Goal: Find specific page/section: Find specific page/section

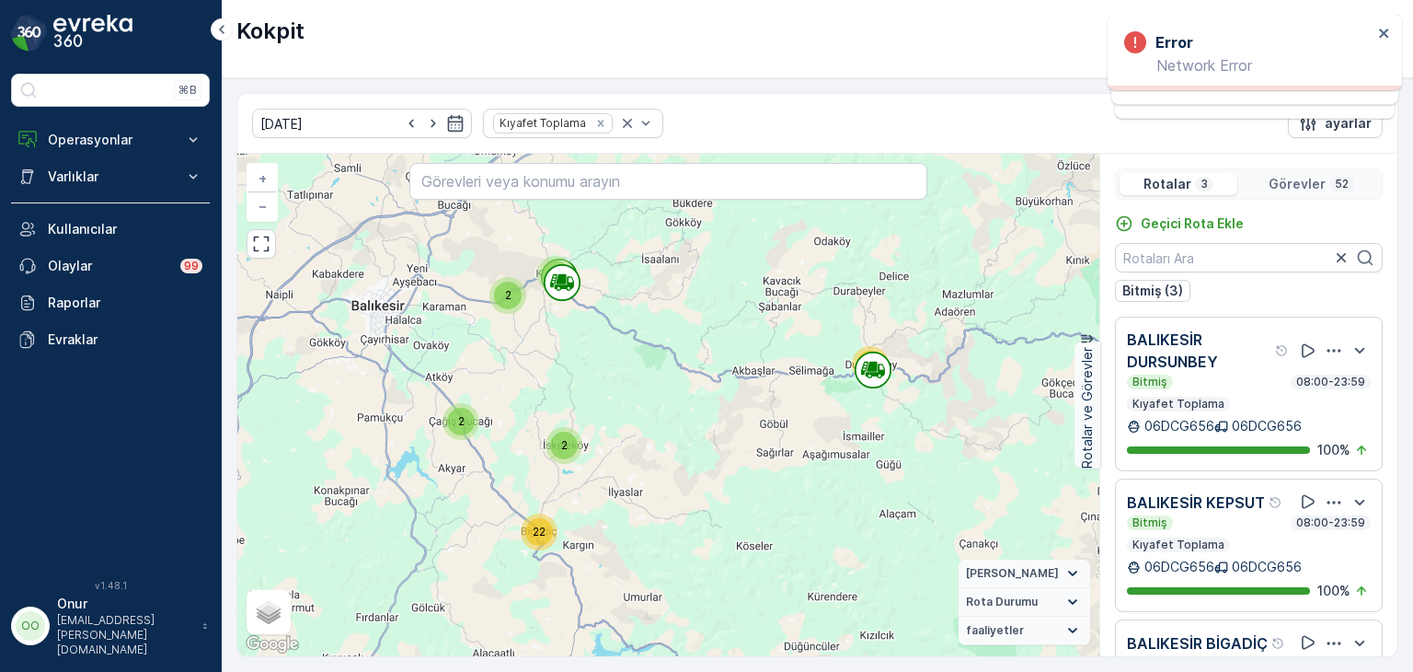
scroll to position [107, 0]
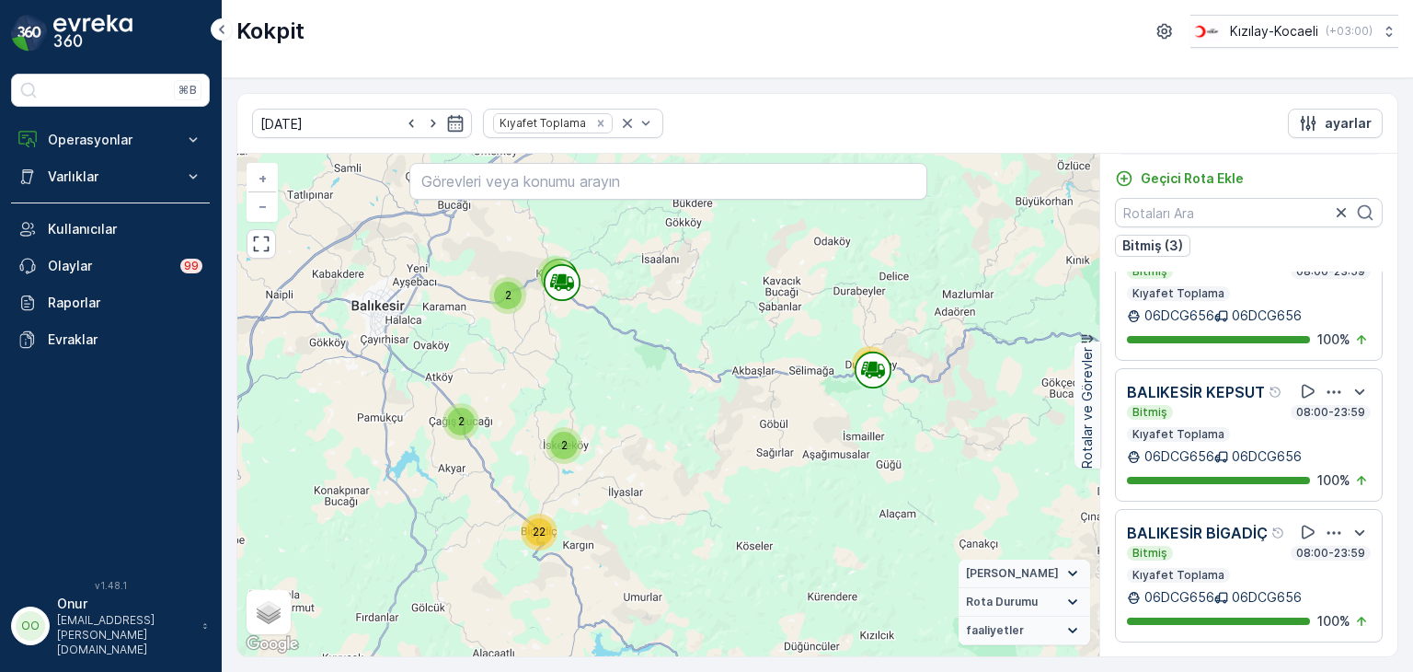
click at [312, 34] on div "Kokpit Kızılay-Kocaeli ( +03:00 )" at bounding box center [817, 31] width 1162 height 33
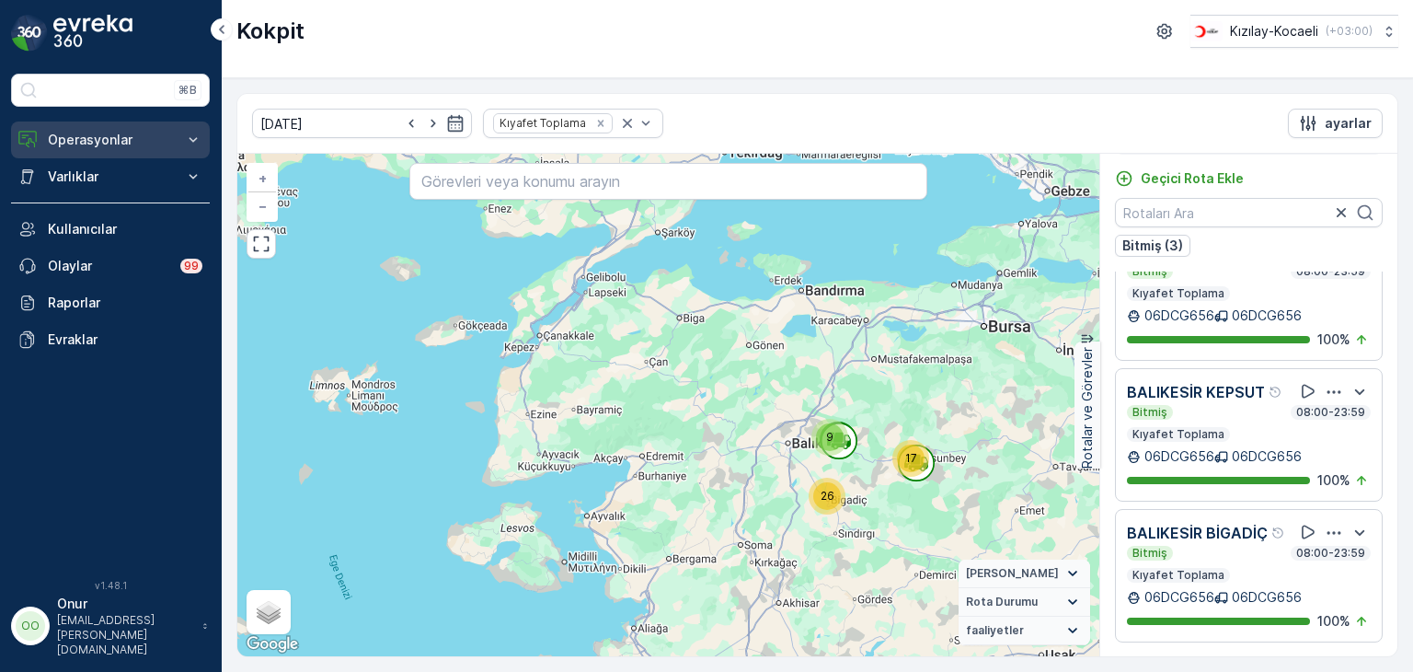
click at [103, 144] on p "Operasyonlar" at bounding box center [110, 140] width 125 height 18
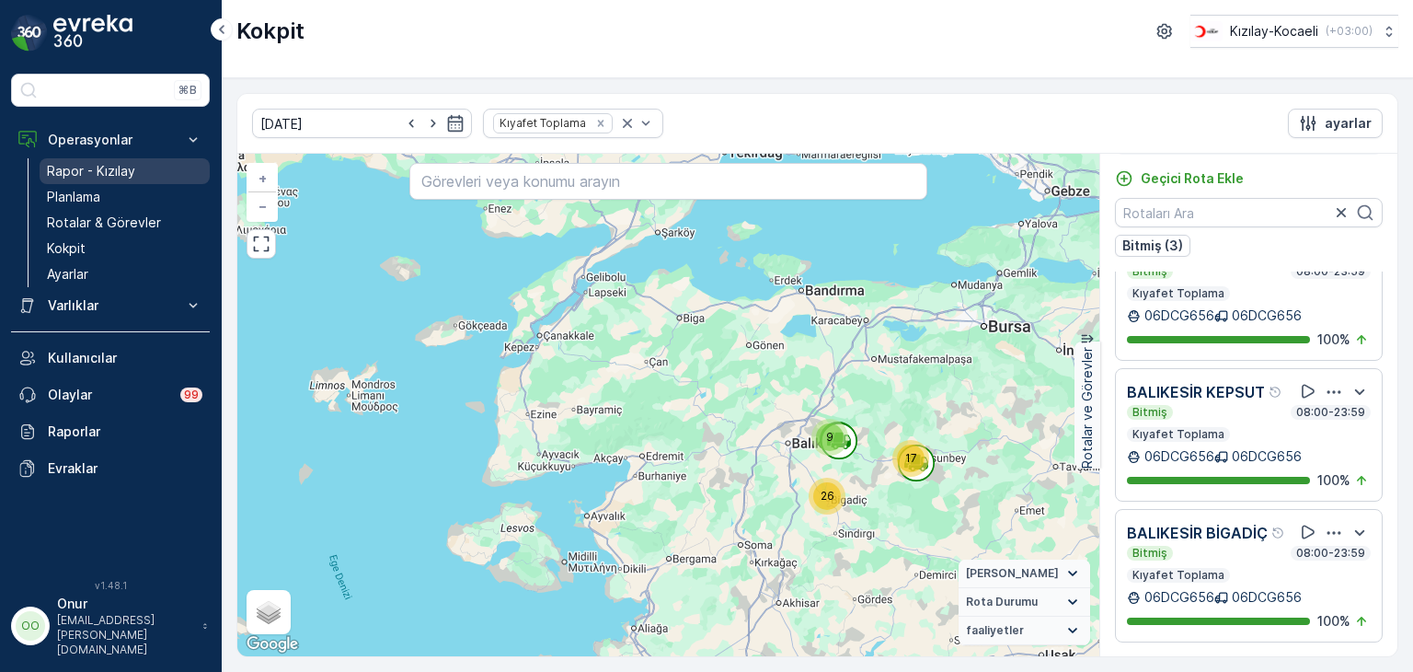
click at [109, 179] on p "Rapor - Kızılay" at bounding box center [91, 171] width 88 height 18
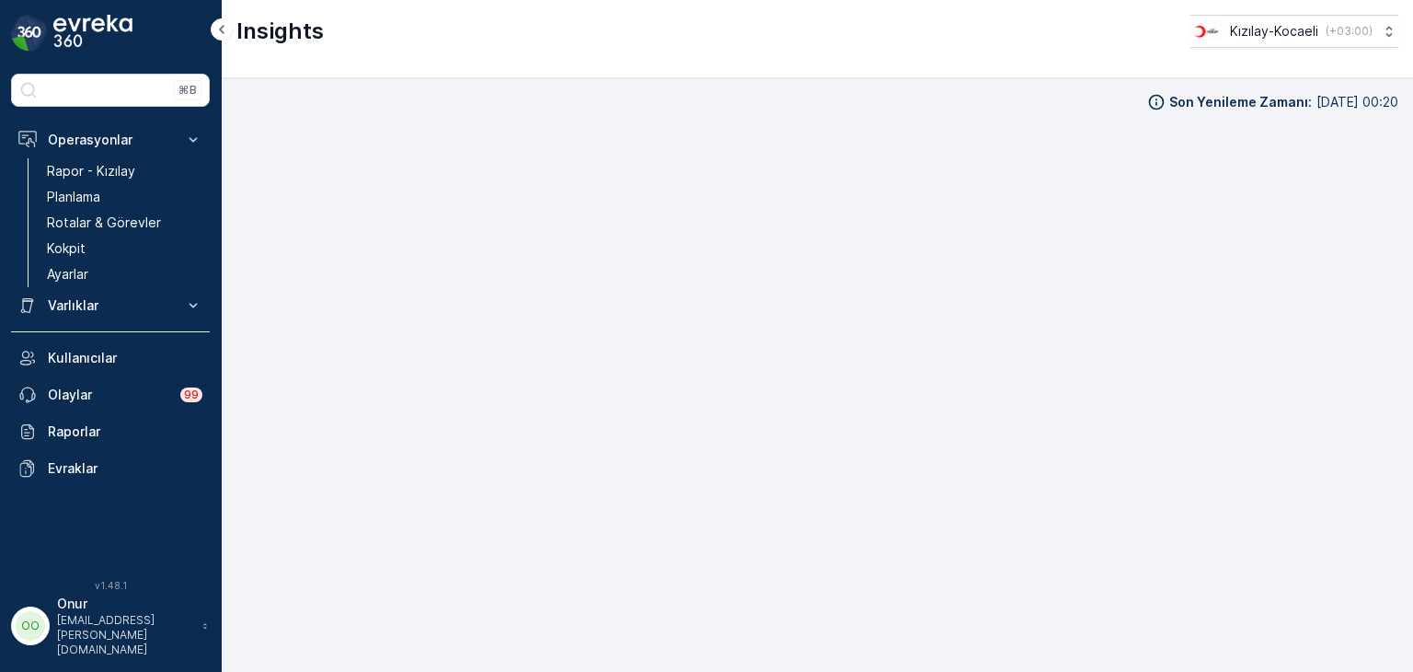
scroll to position [16, 0]
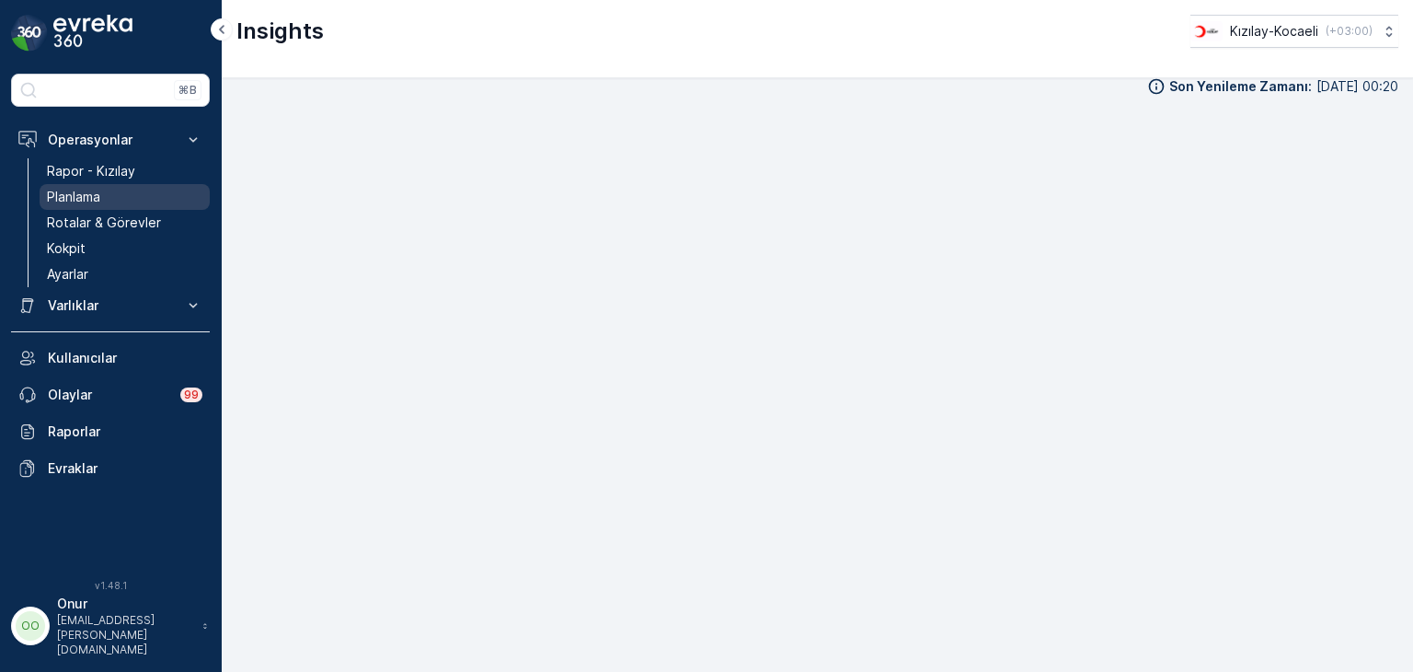
click at [82, 194] on p "Planlama" at bounding box center [73, 197] width 53 height 18
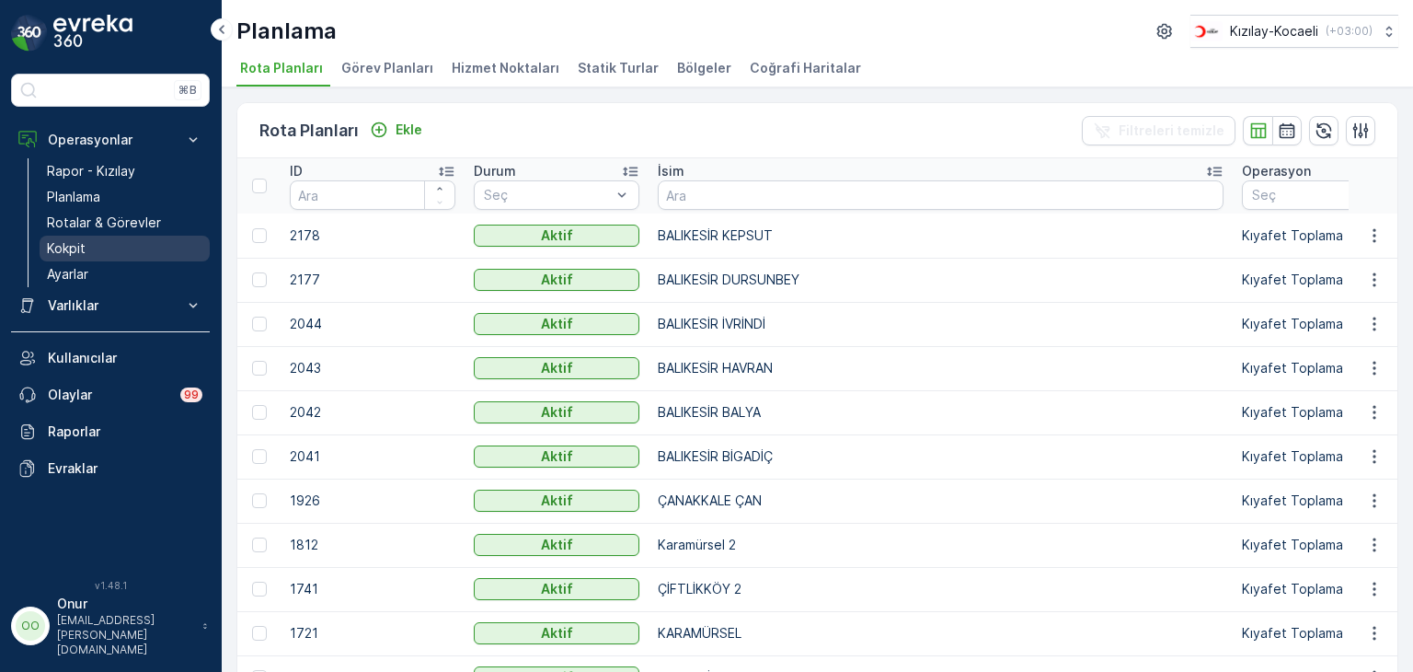
click at [85, 254] on p "Kokpit" at bounding box center [66, 248] width 39 height 18
